Goal: Transaction & Acquisition: Subscribe to service/newsletter

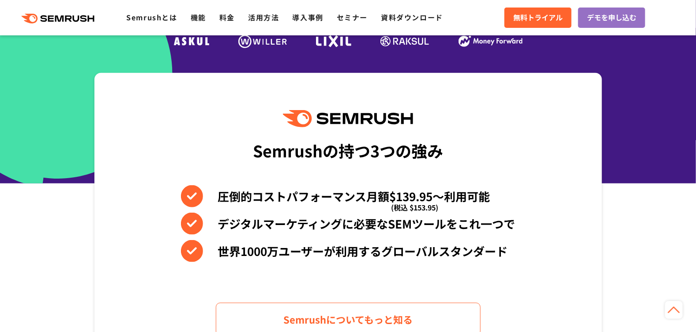
scroll to position [353, 0]
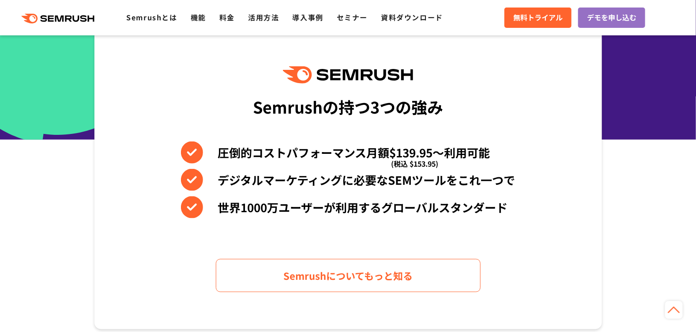
drag, startPoint x: 327, startPoint y: 2, endPoint x: 119, endPoint y: 92, distance: 227.3
click at [119, 92] on div "Semrushの持つ3つの強み 圧倒的コストパフォーマンス月額$139.95〜利用可能 (税込 $153.95) デジタルマーケティングに必要なSEMツールを…" at bounding box center [349, 179] width 508 height 300
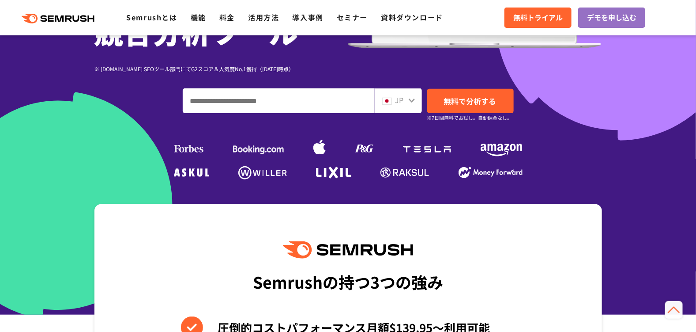
scroll to position [176, 0]
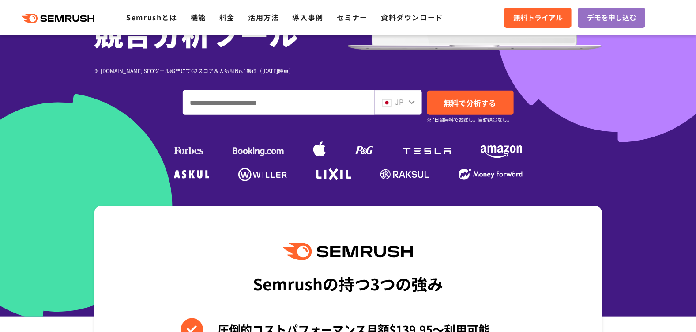
click at [276, 104] on input "ドメイン、キーワードまたはURLを入力してください" at bounding box center [278, 103] width 191 height 24
paste input "**********"
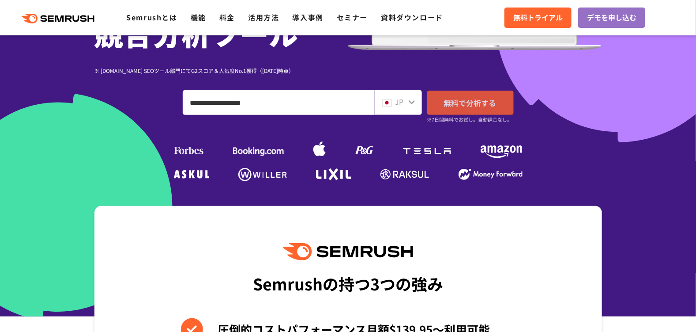
type input "**********"
click at [471, 100] on span "無料で分析する" at bounding box center [470, 102] width 53 height 11
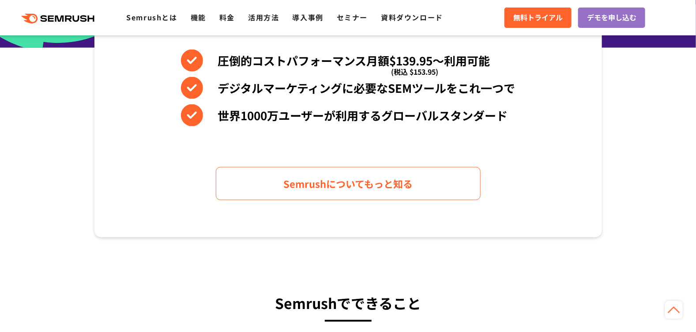
scroll to position [353, 0]
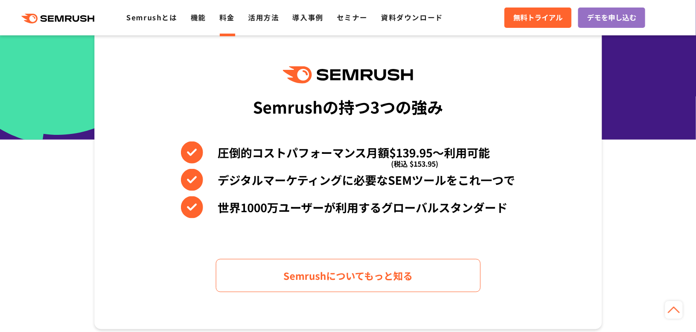
click at [225, 14] on link "料金" at bounding box center [226, 17] width 15 height 11
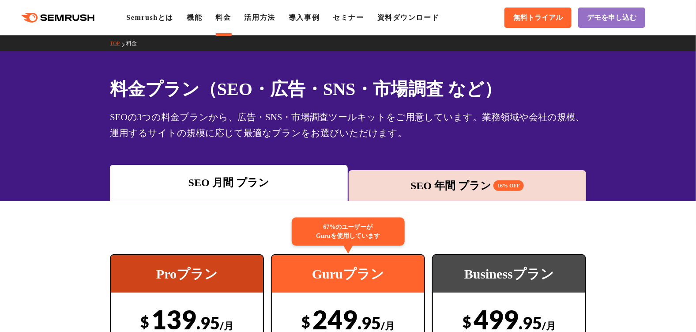
scroll to position [44, 0]
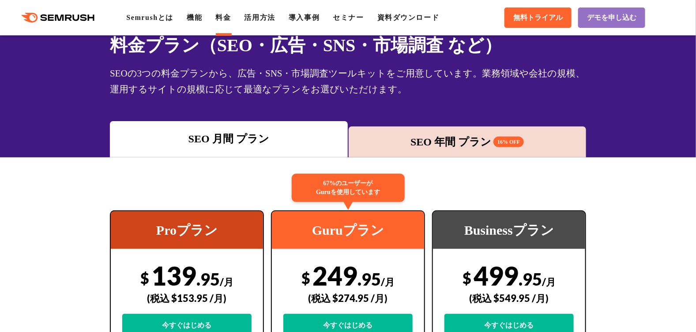
click at [467, 137] on div "SEO 年間 プラン 16% OFF" at bounding box center [467, 142] width 229 height 16
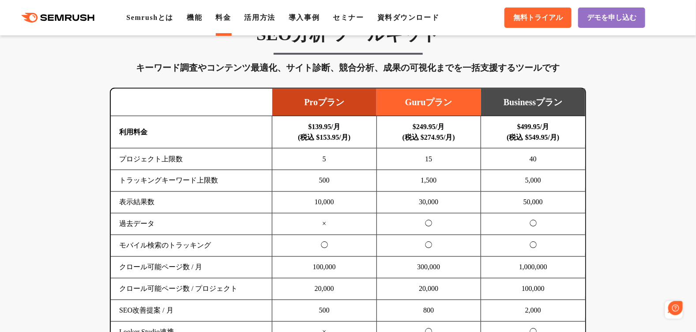
scroll to position [0, 0]
click at [535, 19] on span "無料トライアル" at bounding box center [538, 17] width 49 height 9
